Goal: Task Accomplishment & Management: Complete application form

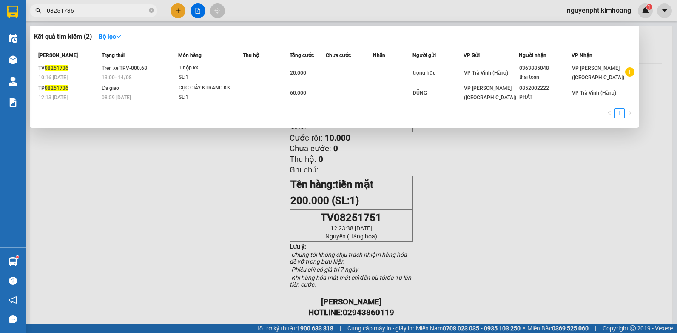
drag, startPoint x: 223, startPoint y: 183, endPoint x: 235, endPoint y: 182, distance: 12.0
click at [225, 183] on div at bounding box center [338, 166] width 677 height 333
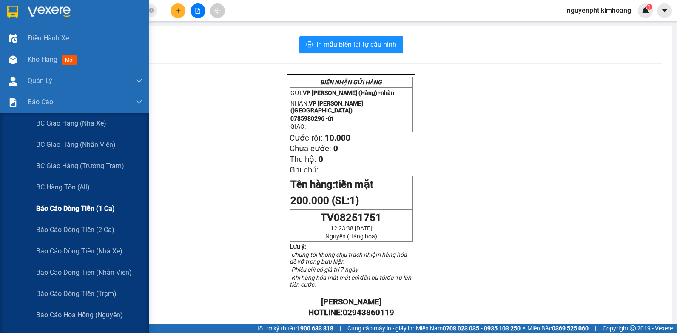
click at [71, 207] on span "Báo cáo dòng tiền (1 ca)" at bounding box center [75, 208] width 79 height 11
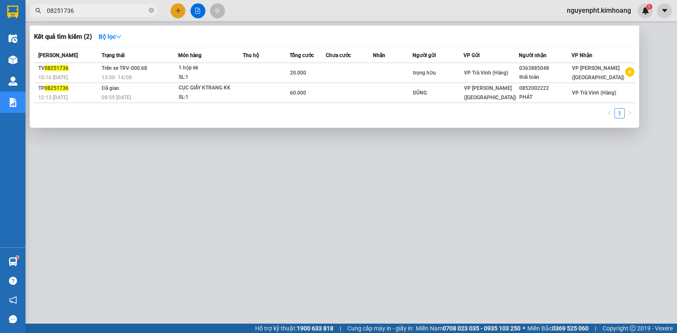
click at [91, 14] on input "08251736" at bounding box center [97, 10] width 100 height 9
drag, startPoint x: 117, startPoint y: 6, endPoint x: 9, endPoint y: 108, distance: 149.2
click at [0, 102] on html "Kết quả tìm kiếm ( 2 ) Bộ lọc Mã ĐH Trạng thái Món hàng Thu hộ Tổng cước Chưa c…" at bounding box center [338, 166] width 677 height 333
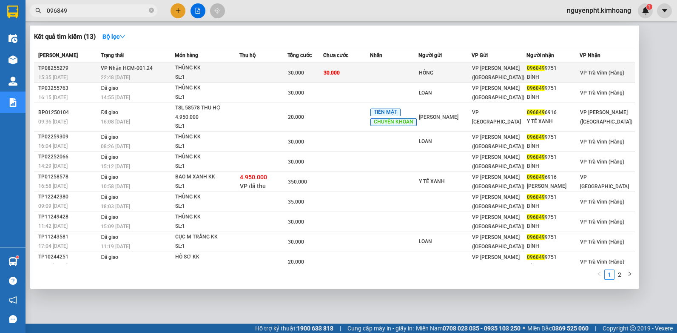
type input "096849"
click at [305, 76] on div "30.000" at bounding box center [305, 72] width 35 height 9
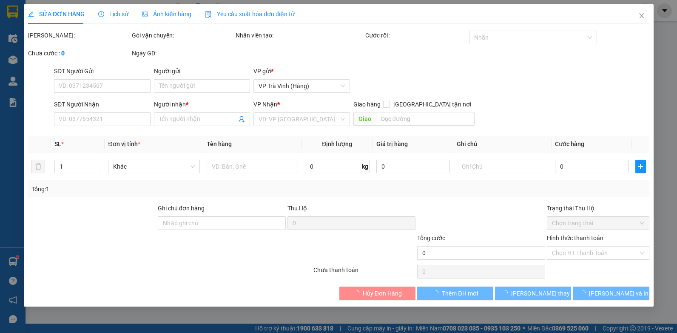
type input "HỒNG"
type input "0968499751"
type input "BÍNH"
type input "30.000"
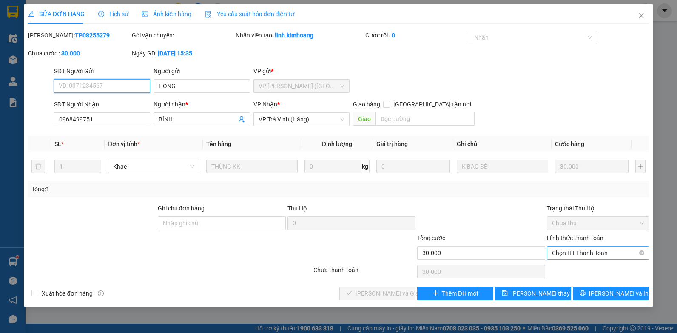
click at [593, 249] on span "Chọn HT Thanh Toán" at bounding box center [598, 252] width 92 height 13
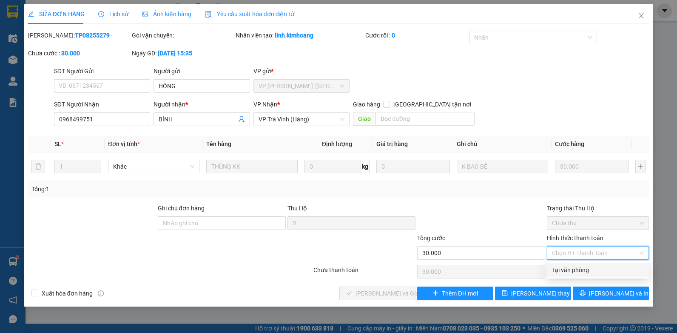
drag, startPoint x: 574, startPoint y: 269, endPoint x: 291, endPoint y: 314, distance: 286.0
click at [572, 269] on div "Tại văn phòng" at bounding box center [598, 269] width 92 height 9
type input "0"
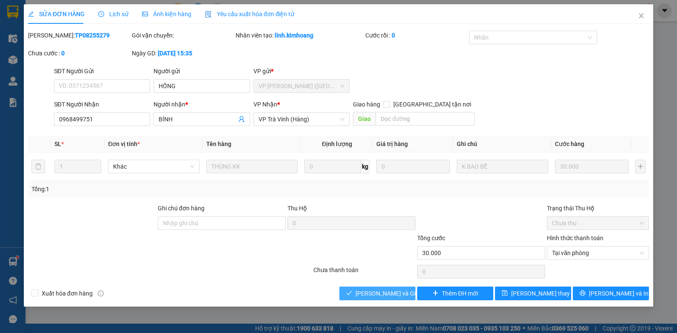
click at [366, 290] on span "[PERSON_NAME] và Giao hàng" at bounding box center [397, 292] width 82 height 9
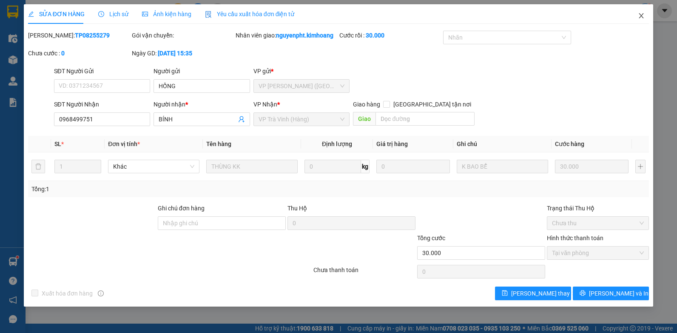
click at [641, 15] on icon "close" at bounding box center [641, 15] width 7 height 7
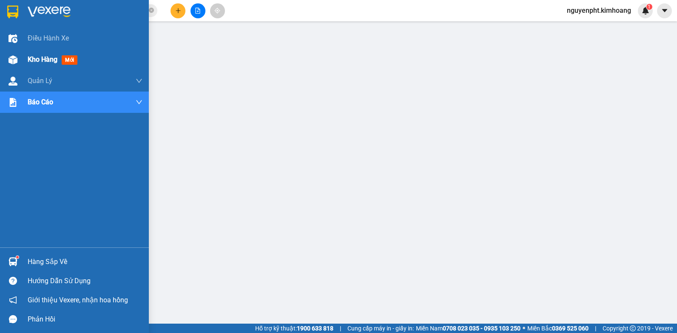
click at [43, 62] on span "Kho hàng" at bounding box center [43, 59] width 30 height 8
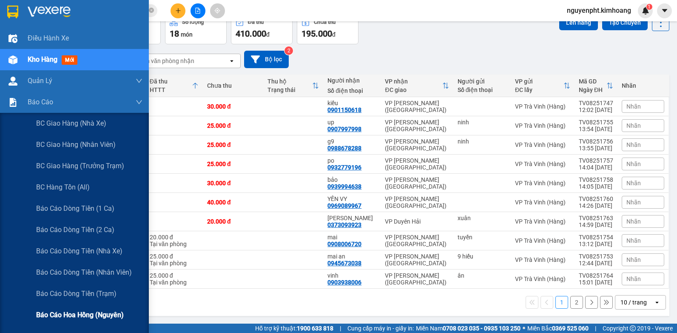
scroll to position [85, 0]
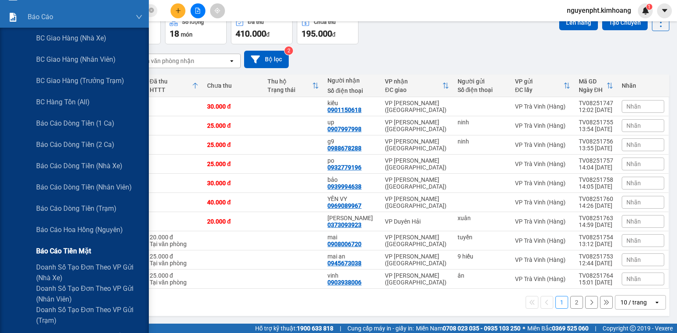
click at [69, 249] on span "Báo cáo tiền mặt" at bounding box center [63, 250] width 55 height 11
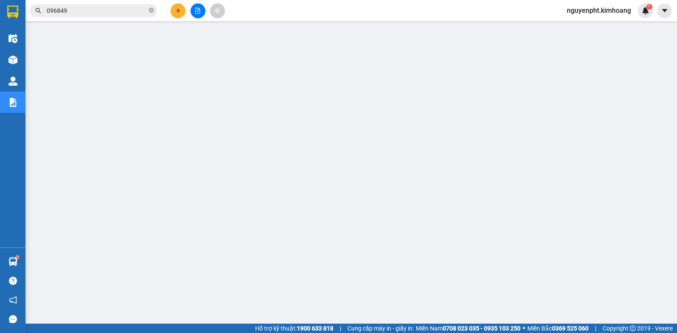
drag, startPoint x: 92, startPoint y: 14, endPoint x: 0, endPoint y: 42, distance: 96.2
click at [0, 39] on html "Kết quả tìm kiếm ( 13 ) Bộ lọc Mã ĐH Trạng thái Món hàng Thu hộ Tổng cước Chưa …" at bounding box center [338, 166] width 677 height 333
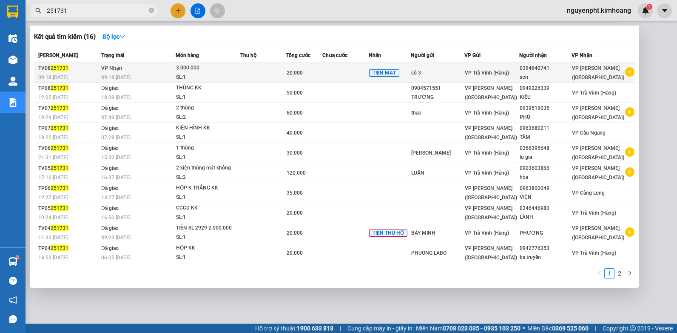
type input "251731"
click at [273, 73] on td at bounding box center [263, 73] width 46 height 20
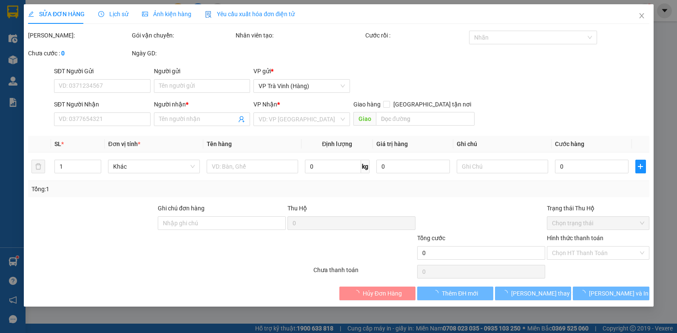
type input "cô 3"
type input "0394640741"
type input "sơn"
type input "20.000"
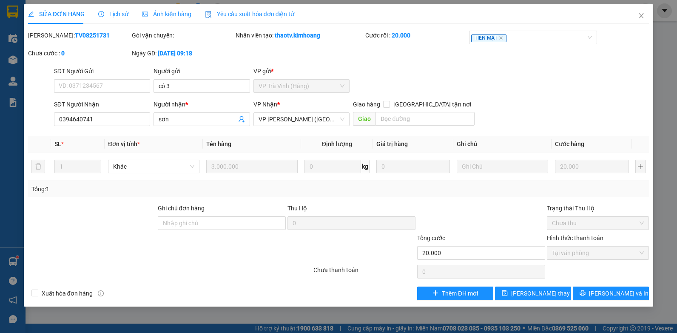
click at [110, 15] on span "Lịch sử" at bounding box center [113, 14] width 30 height 7
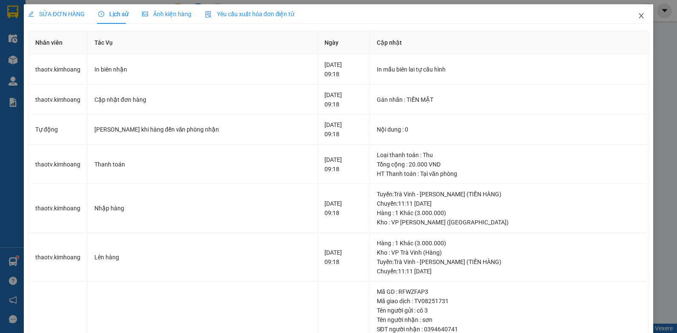
click at [638, 16] on icon "close" at bounding box center [641, 15] width 7 height 7
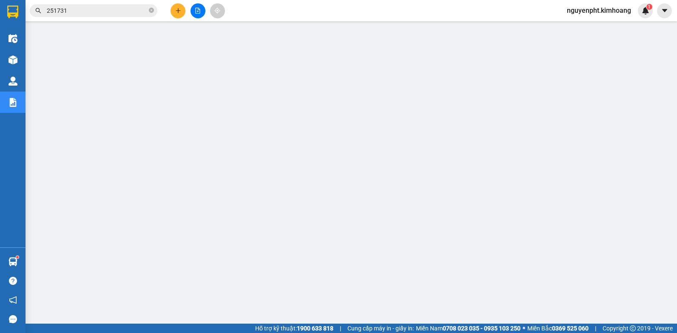
click at [113, 11] on input "251731" at bounding box center [97, 10] width 100 height 9
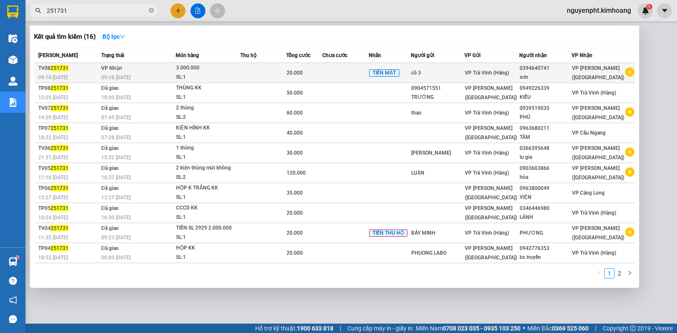
click at [437, 69] on div "cô 3" at bounding box center [437, 72] width 53 height 9
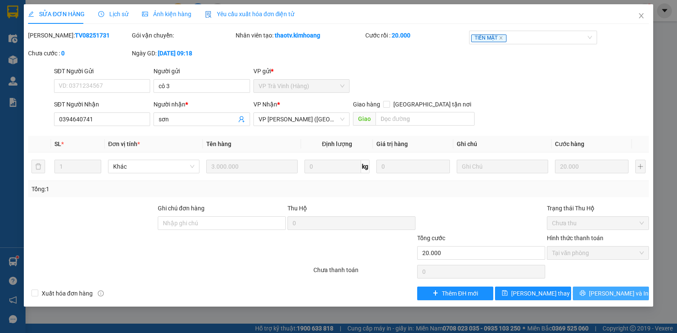
click at [603, 295] on button "[PERSON_NAME] và In" at bounding box center [611, 293] width 76 height 14
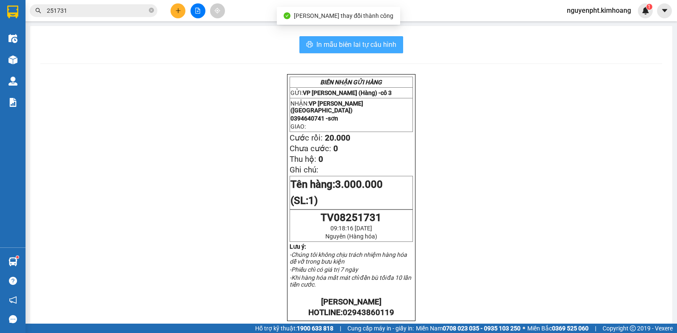
click at [358, 46] on span "In mẫu biên lai tự cấu hình" at bounding box center [356, 44] width 80 height 11
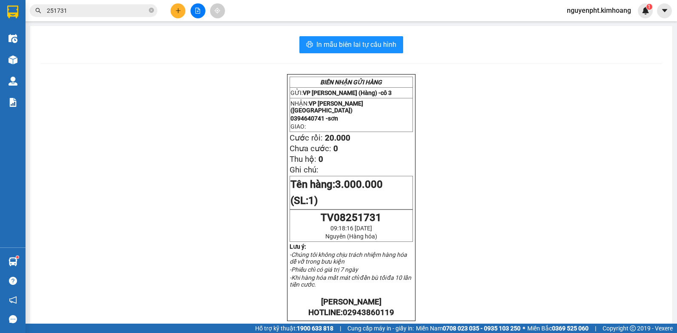
drag, startPoint x: 105, startPoint y: 3, endPoint x: 105, endPoint y: 8, distance: 5.1
click at [105, 4] on div "Kết quả tìm kiếm ( 16 ) Bộ lọc Mã ĐH Trạng thái Món hàng Thu hộ Tổng cước Chưa …" at bounding box center [83, 10] width 166 height 15
drag, startPoint x: 104, startPoint y: 19, endPoint x: 0, endPoint y: 25, distance: 104.4
click at [0, 24] on html "Kết quả tìm kiếm ( 16 ) Bộ lọc Mã ĐH Trạng thái Món hàng Thu hộ Tổng cước Chưa …" at bounding box center [338, 166] width 677 height 333
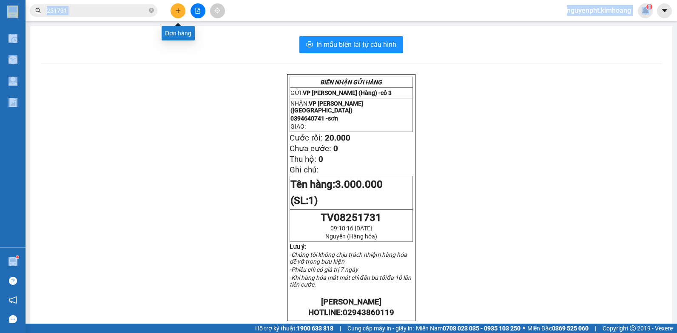
click at [174, 17] on button at bounding box center [178, 10] width 15 height 15
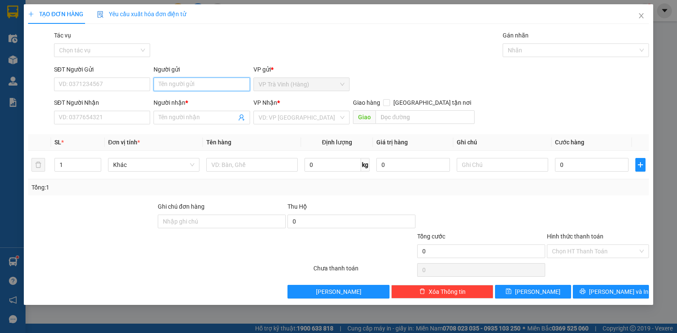
click at [181, 82] on input "Người gửi" at bounding box center [202, 84] width 97 height 14
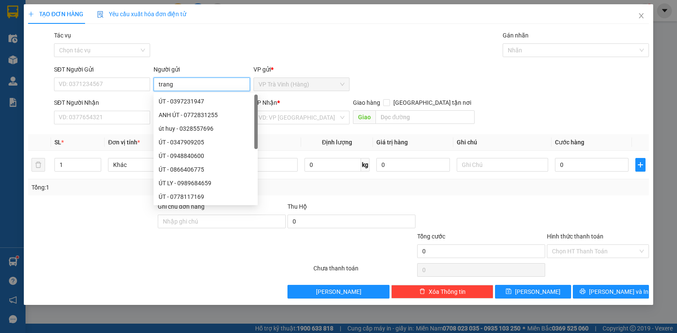
type input "trang"
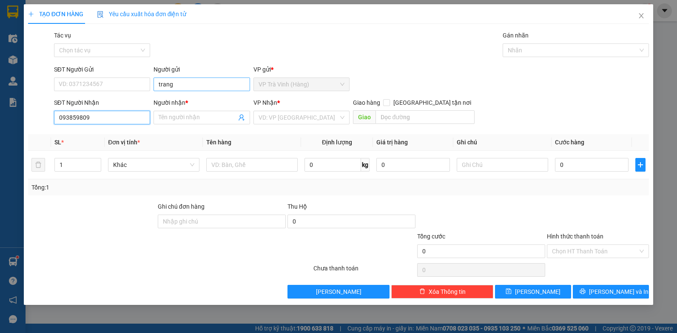
type input "0938598096"
click at [120, 133] on div "0938598096 - XUYÊN" at bounding box center [102, 134] width 86 height 9
type input "XUYÊN"
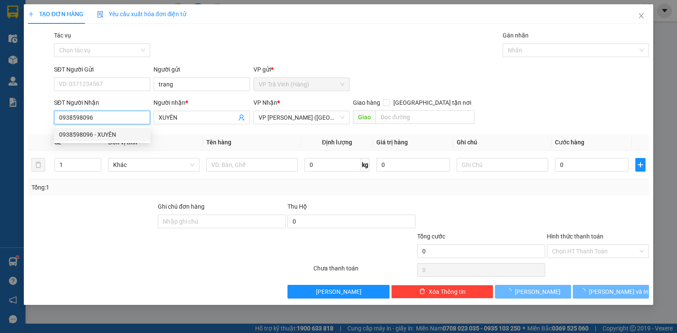
type input "40.000"
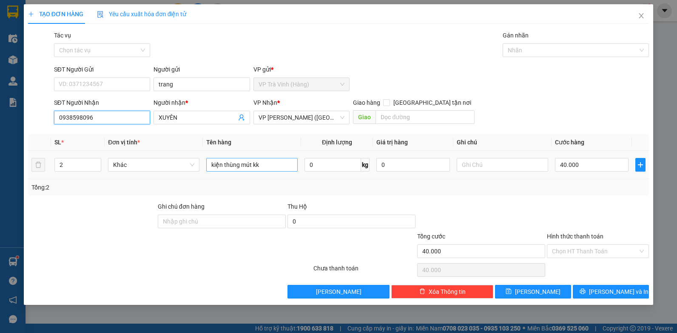
type input "0938598096"
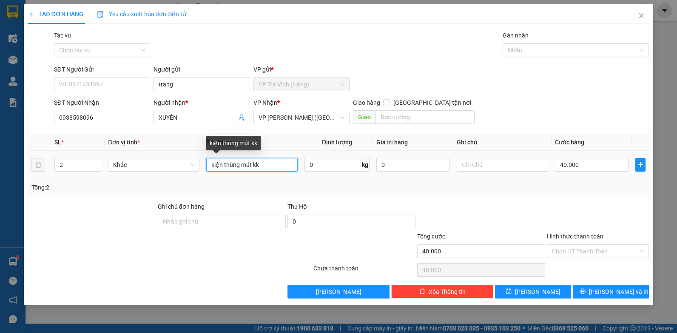
drag, startPoint x: 267, startPoint y: 166, endPoint x: 0, endPoint y: 117, distance: 271.6
click at [0, 188] on html "Kết quả tìm kiếm ( 16 ) Bộ lọc Mã ĐH Trạng thái Món hàng Thu hộ Tổng cước Chưa …" at bounding box center [338, 166] width 677 height 333
type input "thùng kk"
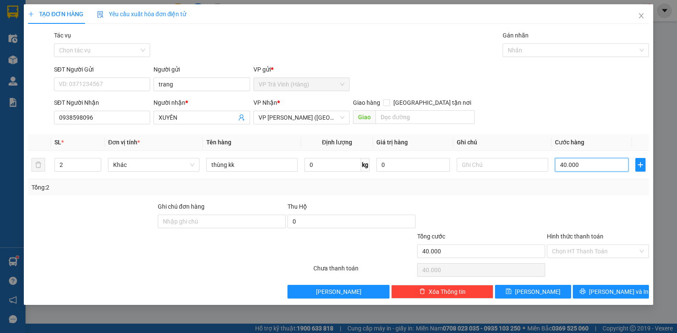
type input "3"
type input "30"
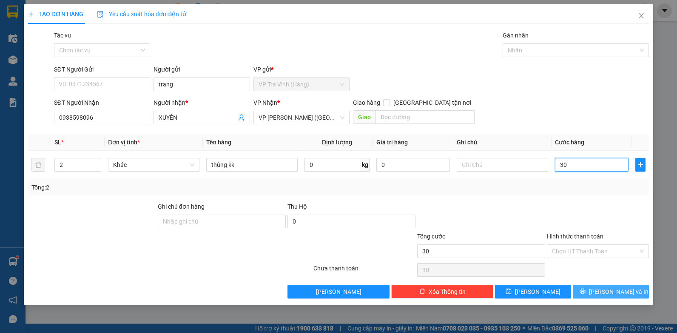
type input "30"
type input "30.000"
click at [618, 288] on span "[PERSON_NAME] và In" at bounding box center [619, 291] width 60 height 9
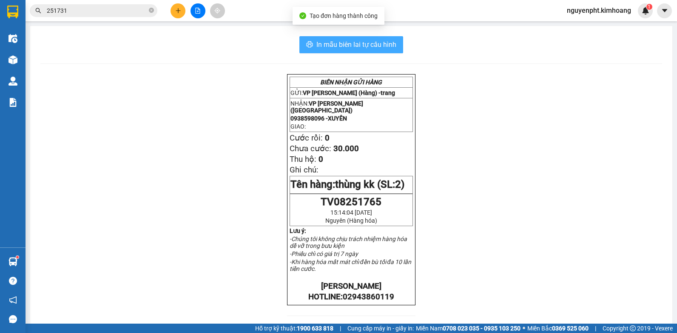
drag, startPoint x: 354, startPoint y: 44, endPoint x: 345, endPoint y: 44, distance: 8.9
click at [354, 44] on span "In mẫu biên lai tự cấu hình" at bounding box center [356, 44] width 80 height 11
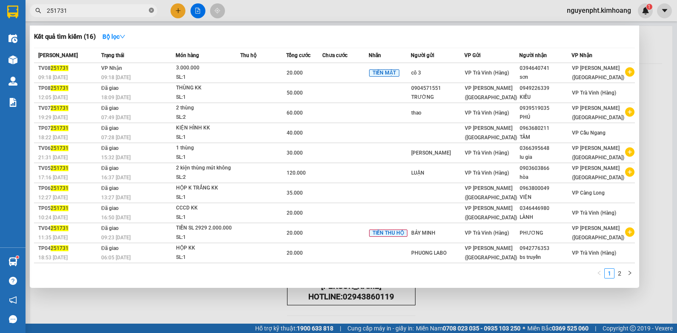
click at [149, 11] on icon "close-circle" at bounding box center [151, 10] width 5 height 5
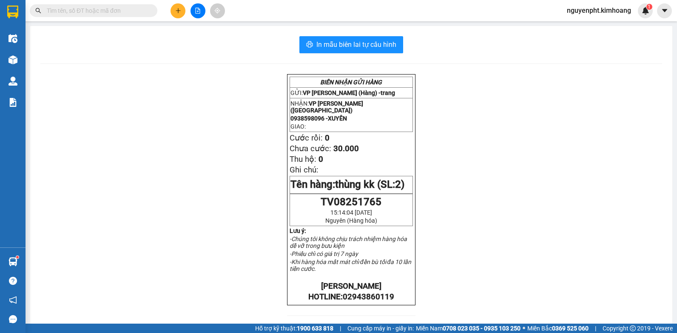
click at [177, 10] on icon "plus" at bounding box center [178, 11] width 6 height 6
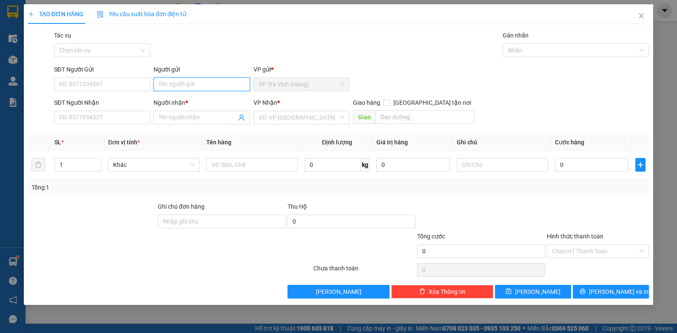
click at [179, 85] on input "Người gửi" at bounding box center [202, 84] width 97 height 14
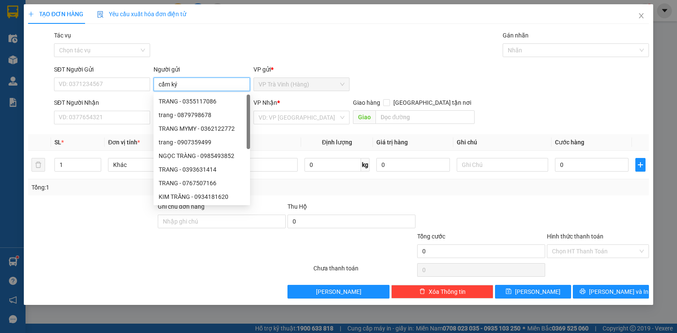
type input "cẩm ký"
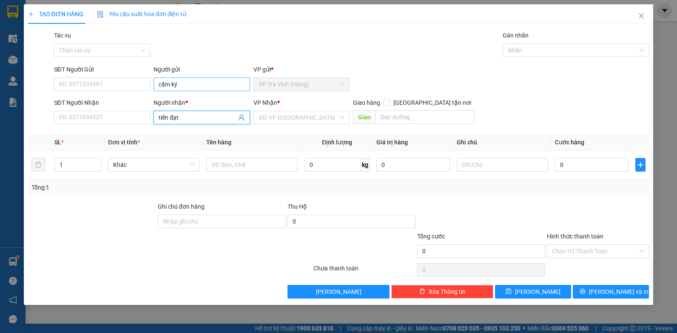
type input "tiến đạt"
type input "0938830153"
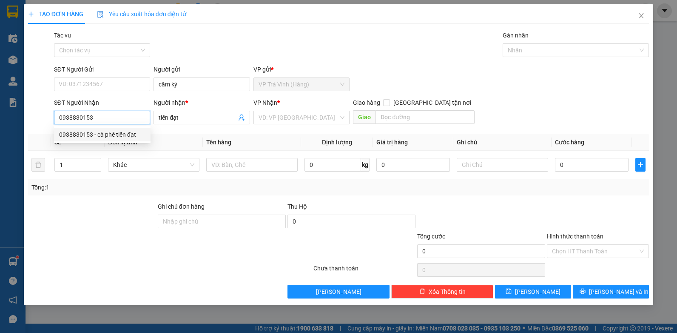
click at [121, 137] on div "0938830153 - cà phê tiến đạt" at bounding box center [102, 134] width 86 height 9
type input "cà phê tiến đạt"
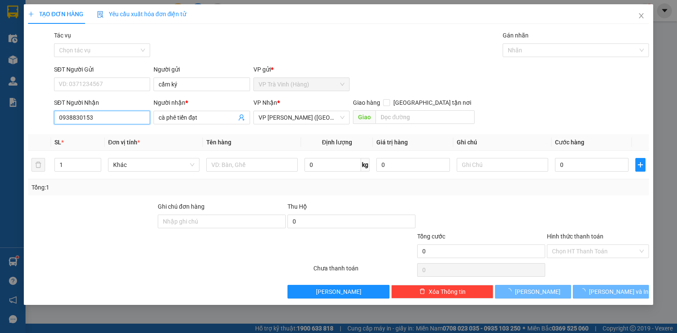
type input "120.000"
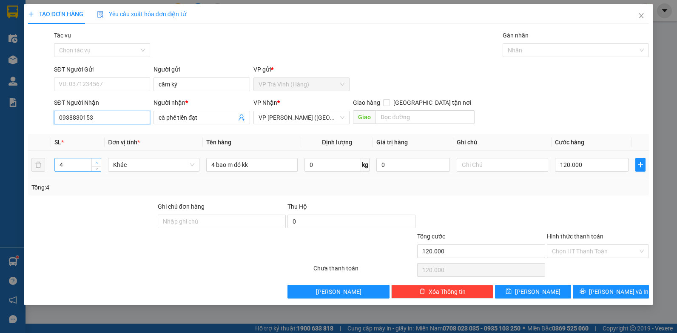
type input "0938830153"
type input "5"
click at [99, 162] on span "up" at bounding box center [96, 162] width 5 height 5
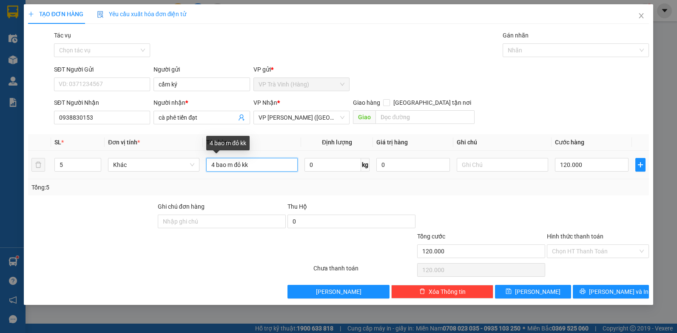
click at [214, 164] on input "4 bao m đỏ kk" at bounding box center [251, 165] width 91 height 14
type input "bao m đỏ kk"
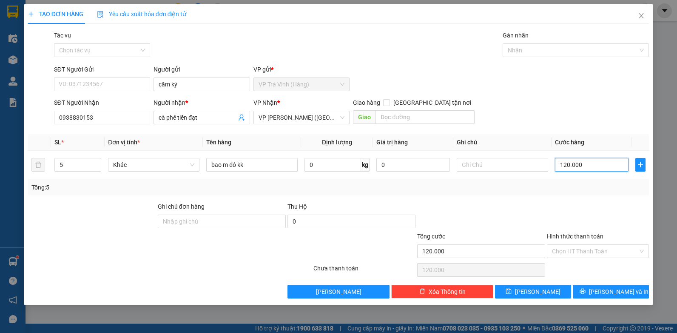
type input "1"
type input "15"
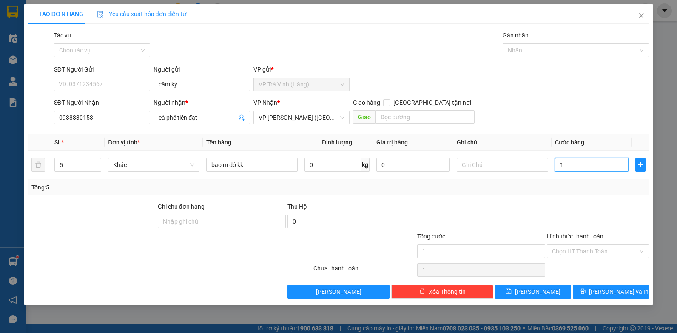
type input "15"
type input "150"
type input "1.500"
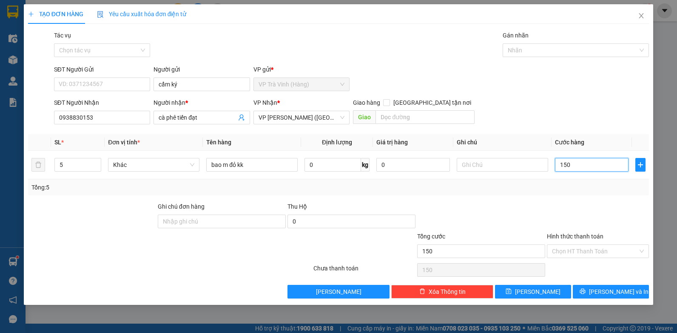
type input "1.500"
type input "15.000"
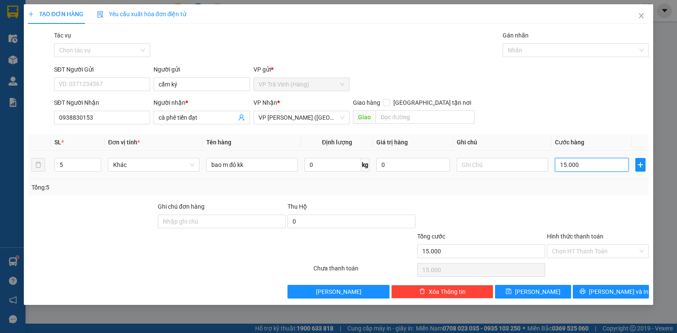
type input "150.000"
click at [581, 250] on input "Hình thức thanh toán" at bounding box center [595, 251] width 86 height 13
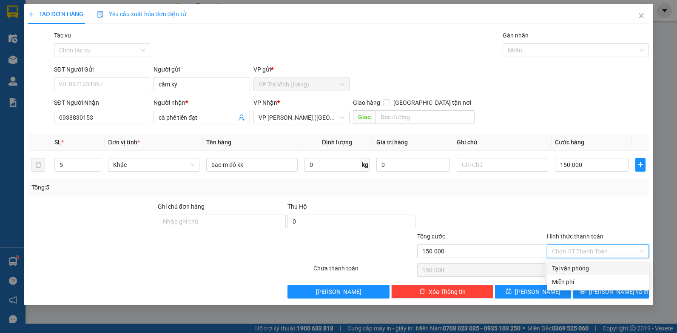
click at [583, 264] on div "Tại văn phòng" at bounding box center [598, 267] width 92 height 9
type input "0"
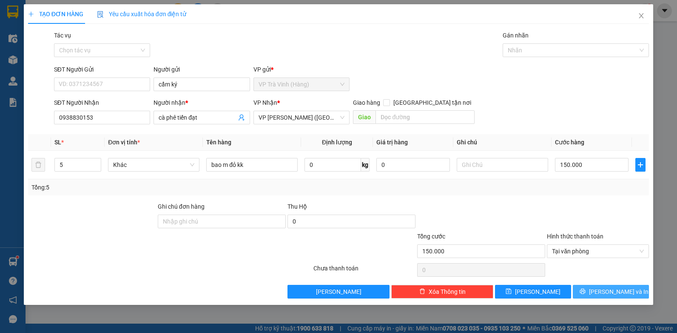
click at [623, 295] on span "[PERSON_NAME] và In" at bounding box center [619, 291] width 60 height 9
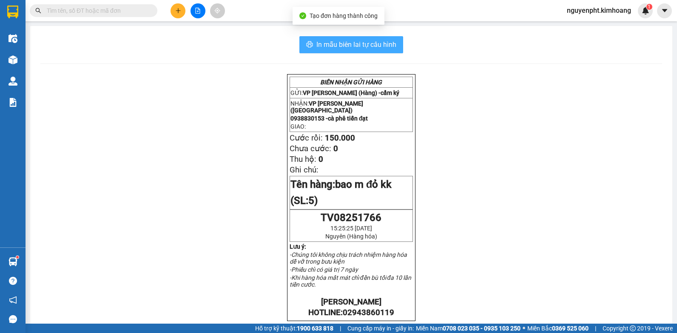
click at [365, 45] on span "In mẫu biên lai tự cấu hình" at bounding box center [356, 44] width 80 height 11
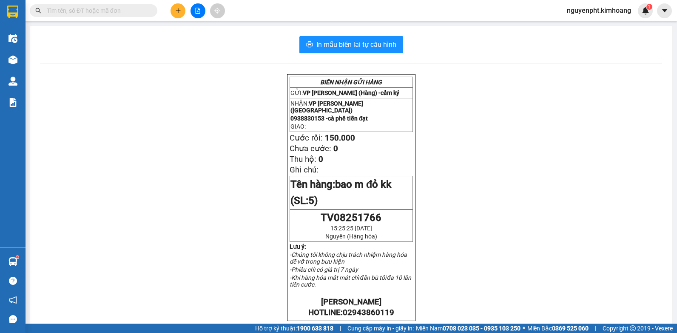
click at [132, 14] on input "text" at bounding box center [97, 10] width 100 height 9
click at [145, 11] on input "text" at bounding box center [97, 10] width 100 height 9
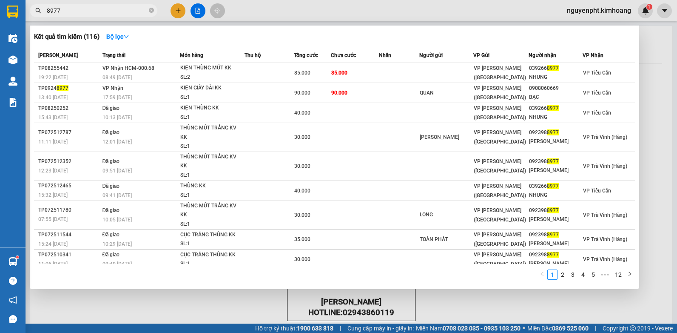
type input "8977"
